Goal: Task Accomplishment & Management: Use online tool/utility

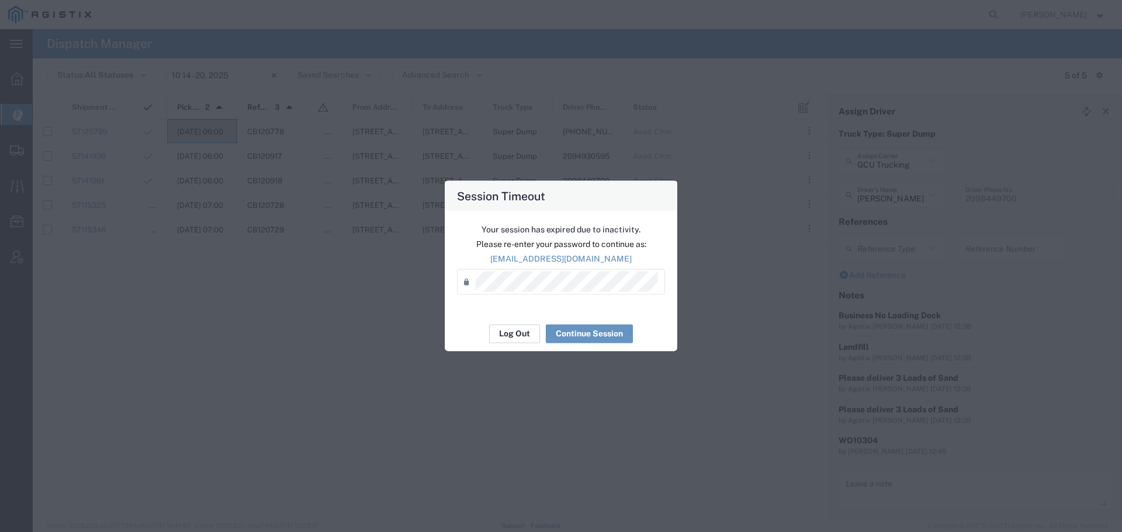
scroll to position [2, 0]
click at [520, 333] on button "Log Out" at bounding box center [514, 333] width 51 height 19
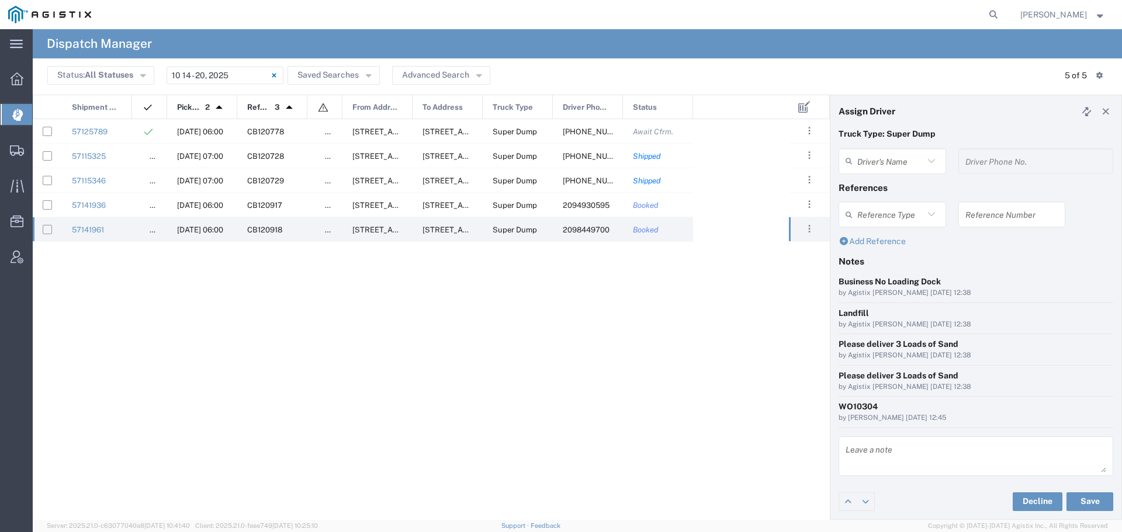
type input "Austin Lawrence"
type input "2098449700"
